Goal: Task Accomplishment & Management: Use online tool/utility

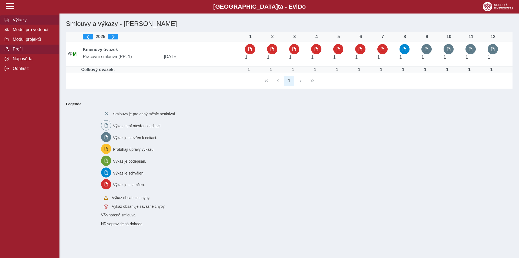
click at [20, 52] on span "Profil" at bounding box center [33, 49] width 44 height 5
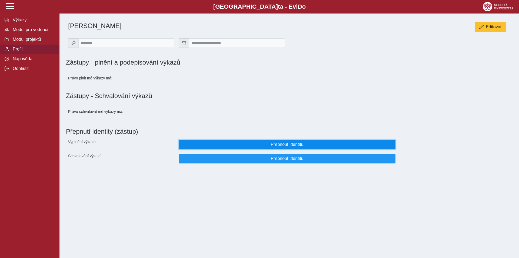
click at [284, 147] on span "Přepnout identitu" at bounding box center [287, 144] width 208 height 5
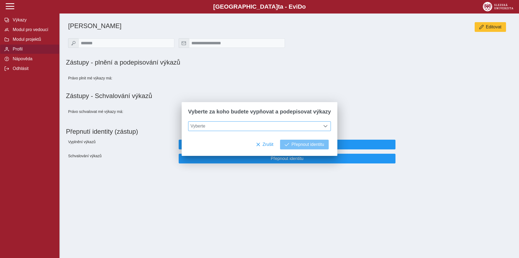
click at [325, 128] on div at bounding box center [325, 126] width 10 height 9
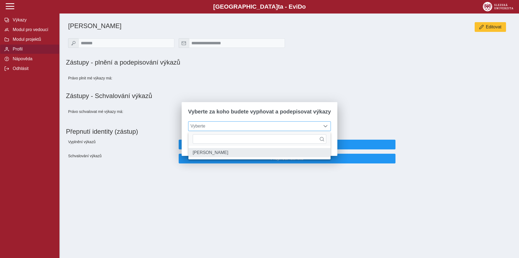
click at [214, 153] on li "[PERSON_NAME]" at bounding box center [259, 152] width 142 height 9
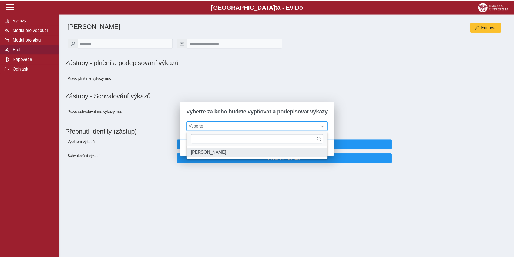
scroll to position [3, 21]
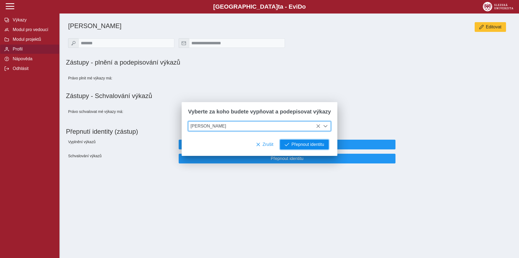
click at [310, 146] on span "Přepnout identitu" at bounding box center [307, 144] width 33 height 5
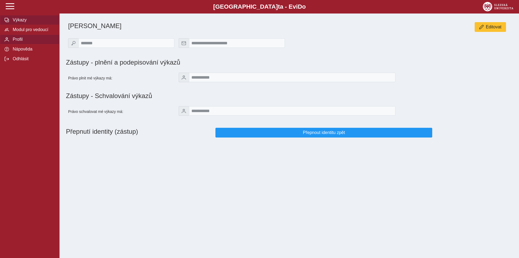
click at [22, 22] on span "Výkazy" at bounding box center [33, 20] width 44 height 5
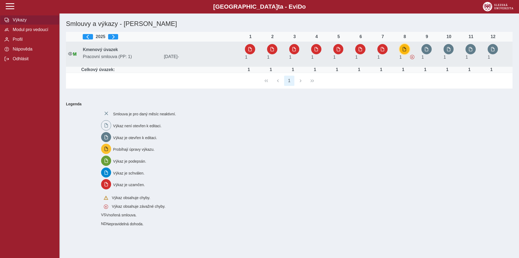
click at [403, 50] on span "button" at bounding box center [404, 49] width 4 height 4
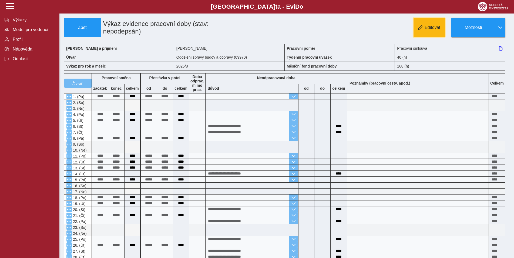
click at [425, 31] on button "Editovat" at bounding box center [429, 27] width 31 height 19
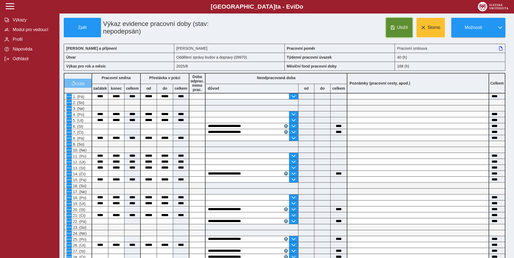
click at [404, 31] on button "Uložit" at bounding box center [399, 27] width 26 height 19
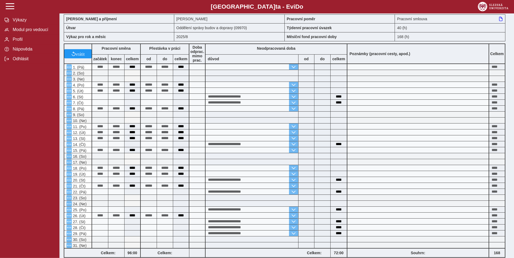
scroll to position [110, 0]
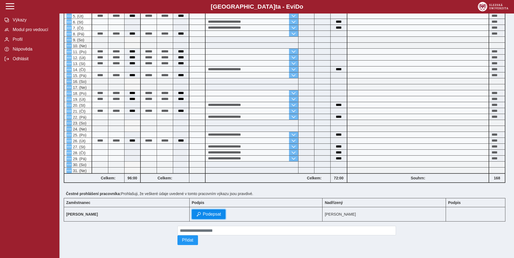
click at [221, 212] on span "Podepsat" at bounding box center [212, 214] width 18 height 5
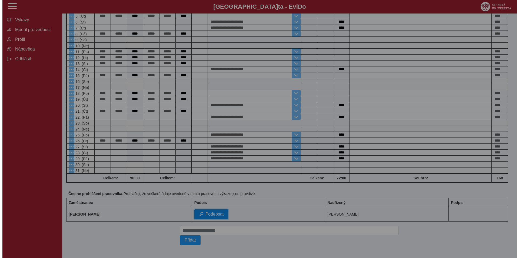
scroll to position [102, 0]
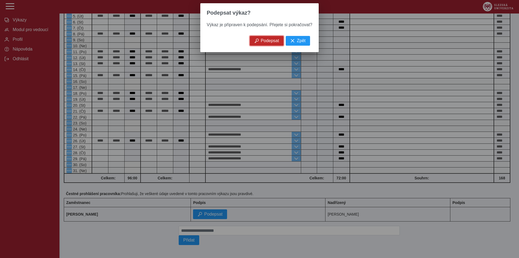
click at [267, 41] on span "Podepsat" at bounding box center [270, 40] width 18 height 5
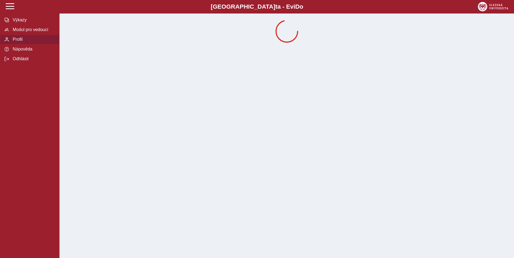
scroll to position [0, 0]
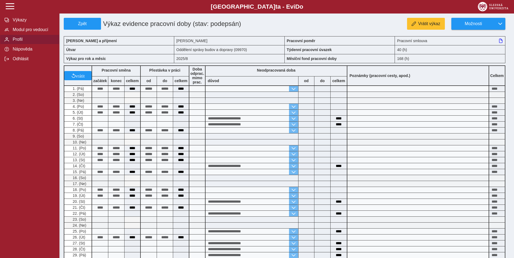
click at [21, 42] on span "Profil" at bounding box center [33, 39] width 44 height 5
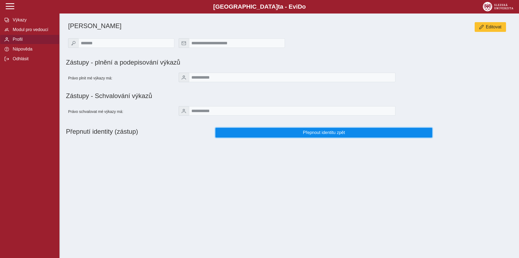
click at [308, 135] on span "Přepnout identitu zpět" at bounding box center [324, 132] width 208 height 5
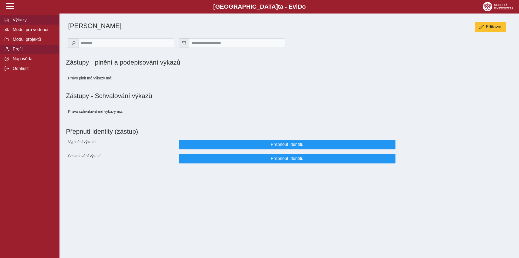
click at [28, 22] on span "Výkazy" at bounding box center [33, 20] width 44 height 5
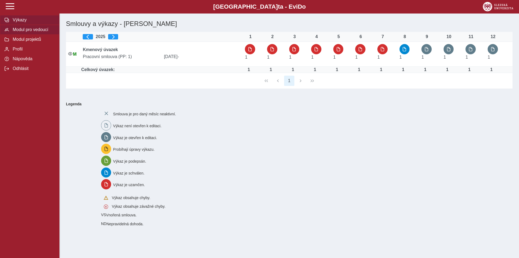
click at [28, 32] on span "Modul pro vedoucí" at bounding box center [33, 29] width 44 height 5
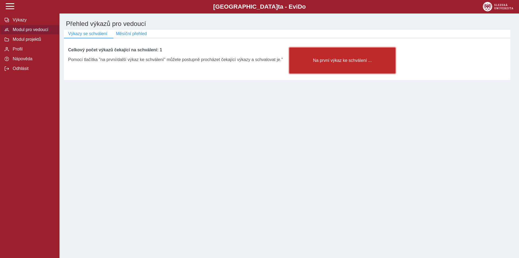
click at [337, 62] on span "Na první výkaz ke schválení ..." at bounding box center [342, 60] width 97 height 5
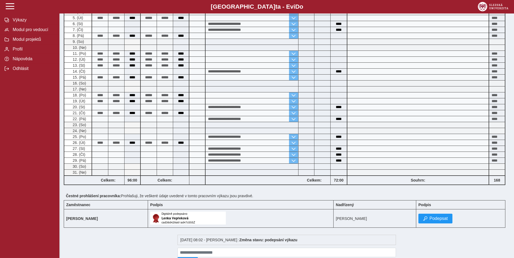
scroll to position [122, 0]
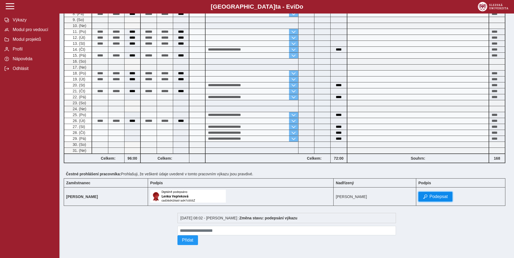
click at [438, 199] on button "Podepsat" at bounding box center [436, 197] width 34 height 10
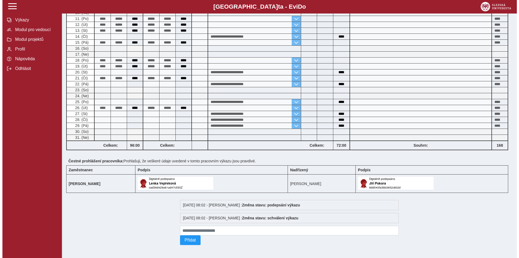
scroll to position [0, 0]
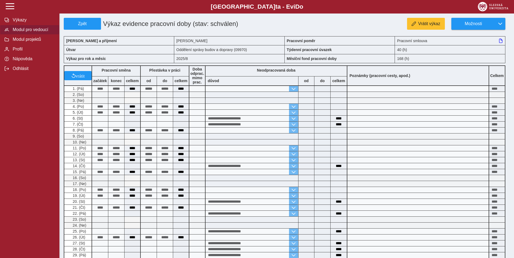
click at [32, 32] on span "Modul pro vedoucí" at bounding box center [33, 29] width 44 height 5
